Goal: Task Accomplishment & Management: Use online tool/utility

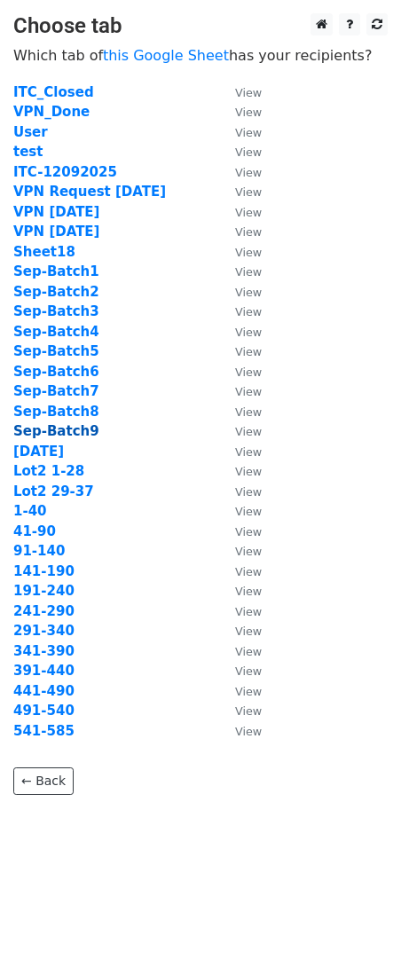
click at [67, 434] on strong "Sep-Batch9" at bounding box center [56, 431] width 86 height 16
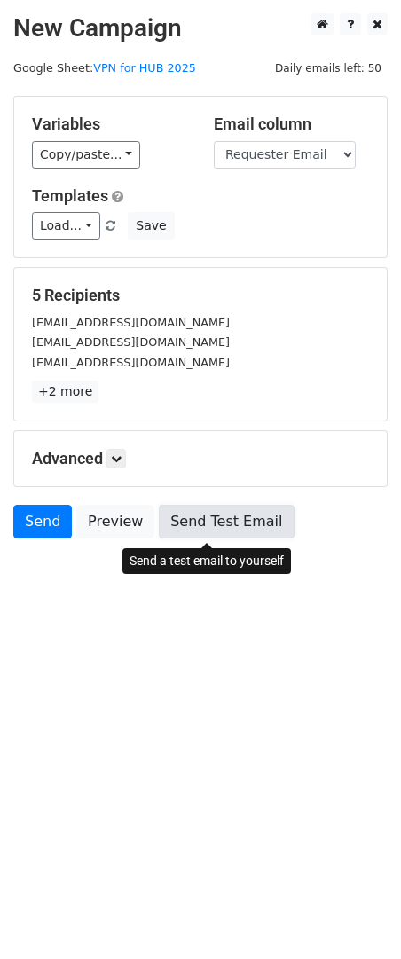
click at [182, 537] on link "Send Test Email" at bounding box center [226, 522] width 135 height 34
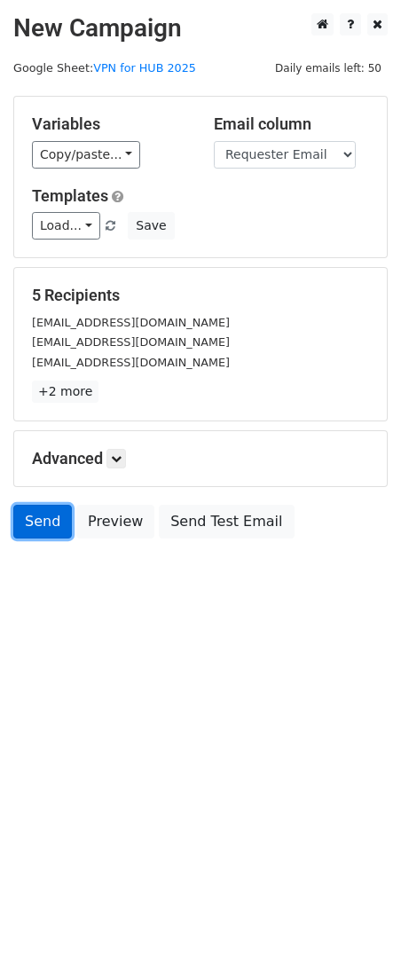
click at [53, 519] on link "Send" at bounding box center [42, 522] width 59 height 34
